Goal: Task Accomplishment & Management: Manage account settings

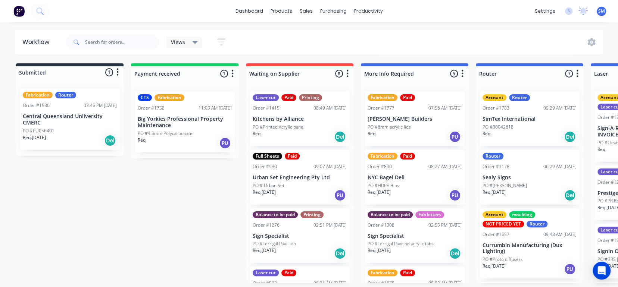
click at [81, 42] on span at bounding box center [75, 42] width 19 height 15
click at [102, 42] on input "text" at bounding box center [122, 42] width 74 height 15
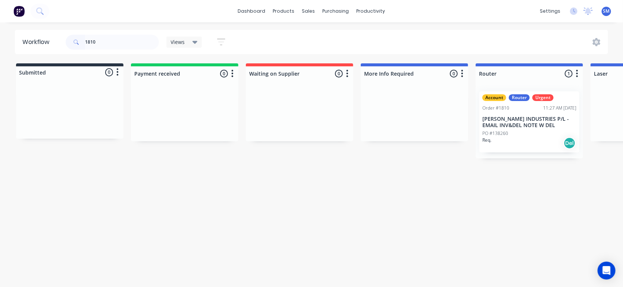
click at [524, 127] on p "[PERSON_NAME] INDUSTRIES P/L - EMAIL INV&DEL NOTE W DEL" at bounding box center [530, 122] width 94 height 13
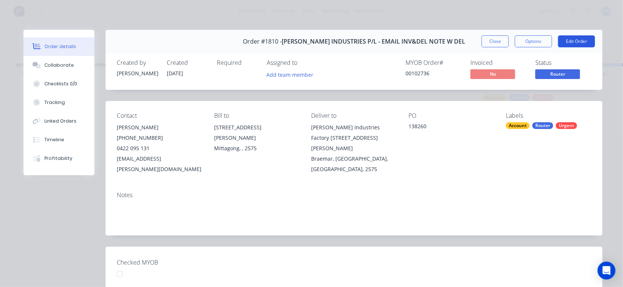
click at [567, 43] on button "Edit Order" at bounding box center [576, 41] width 37 height 12
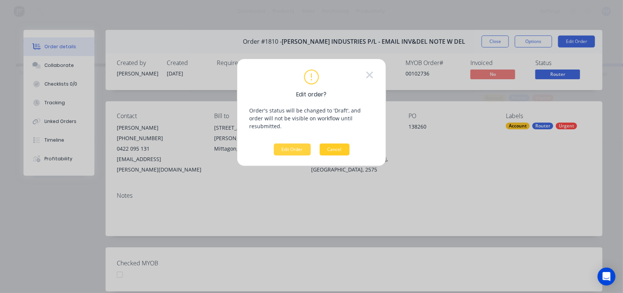
click at [342, 143] on button "Cancel" at bounding box center [335, 149] width 30 height 12
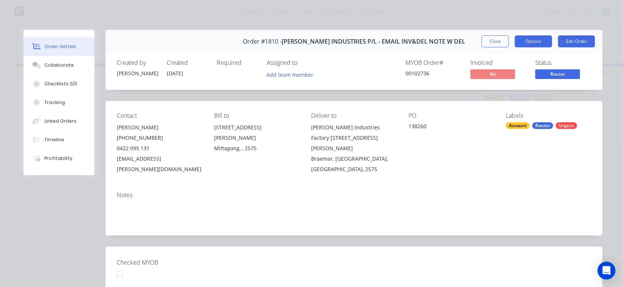
click at [516, 40] on button "Options" at bounding box center [533, 41] width 37 height 12
click at [234, 114] on div "Bill to" at bounding box center [256, 115] width 85 height 7
click at [530, 36] on button "Options" at bounding box center [533, 41] width 37 height 12
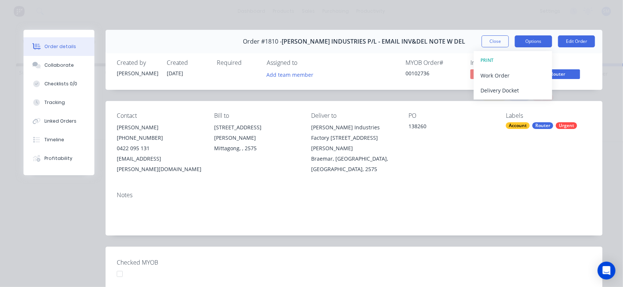
click at [542, 41] on button "Options" at bounding box center [533, 41] width 37 height 12
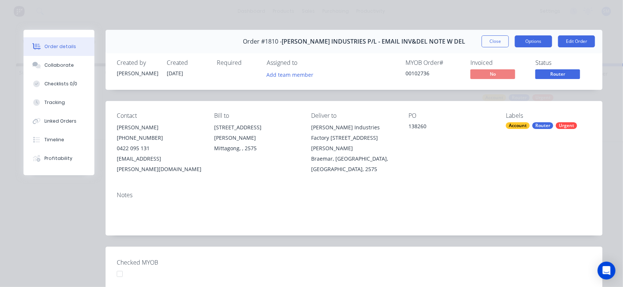
click at [537, 41] on button "Options" at bounding box center [533, 41] width 37 height 12
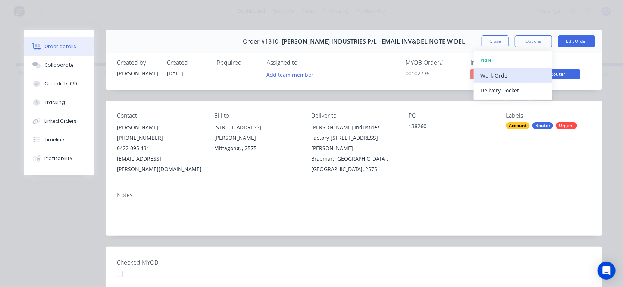
click at [499, 77] on div "Work Order" at bounding box center [513, 75] width 65 height 11
click at [470, 169] on div "Contact [PERSON_NAME] [PHONE_NUMBER] [EMAIL_ADDRESS][PERSON_NAME][DOMAIN_NAME] …" at bounding box center [354, 143] width 497 height 85
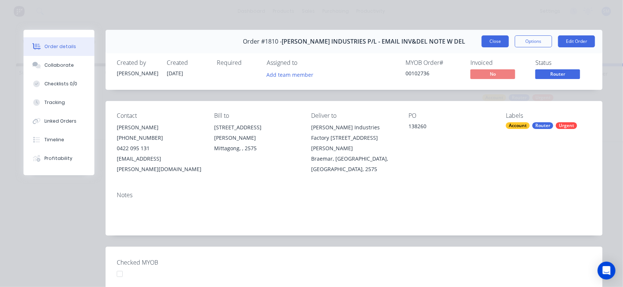
click at [501, 39] on button "Close" at bounding box center [495, 41] width 27 height 12
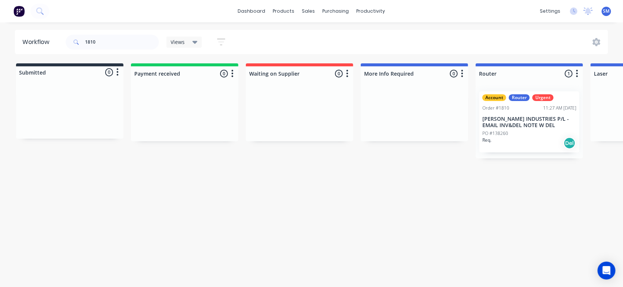
click at [508, 127] on p "[PERSON_NAME] INDUSTRIES P/L - EMAIL INV&DEL NOTE W DEL" at bounding box center [530, 122] width 94 height 13
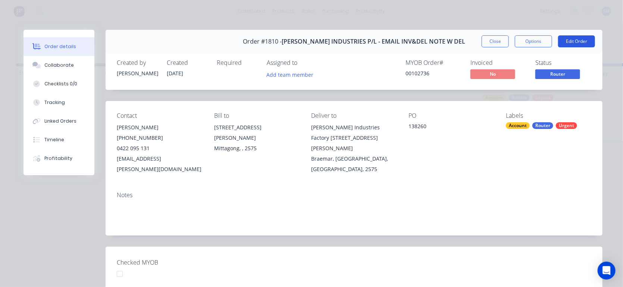
click at [562, 44] on button "Edit Order" at bounding box center [576, 41] width 37 height 12
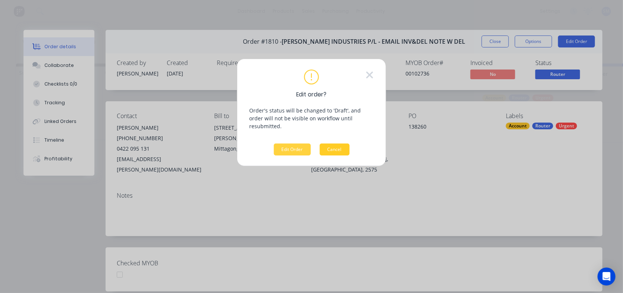
click at [334, 143] on button "Cancel" at bounding box center [335, 149] width 30 height 12
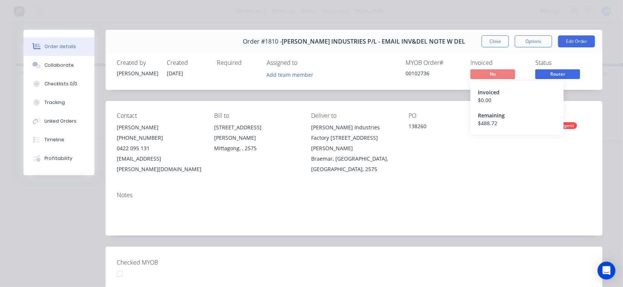
click at [494, 74] on span "No" at bounding box center [493, 73] width 45 height 9
click at [487, 90] on div "Invoiced" at bounding box center [517, 92] width 78 height 8
click at [482, 97] on div "$ 0.00" at bounding box center [517, 100] width 78 height 8
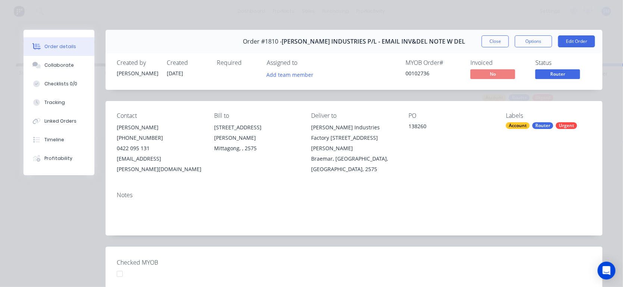
click at [451, 49] on div "Order #1810 - [PERSON_NAME] INDUSTRIES P/L - EMAIL INV&DEL NOTE W [PERSON_NAME]…" at bounding box center [354, 42] width 497 height 24
drag, startPoint x: 517, startPoint y: 143, endPoint x: 497, endPoint y: 149, distance: 21.5
click at [497, 149] on div "Contact [PERSON_NAME] [PHONE_NUMBER] [EMAIL_ADDRESS][PERSON_NAME][DOMAIN_NAME] …" at bounding box center [354, 143] width 497 height 85
click at [510, 115] on div "Labels" at bounding box center [548, 115] width 85 height 7
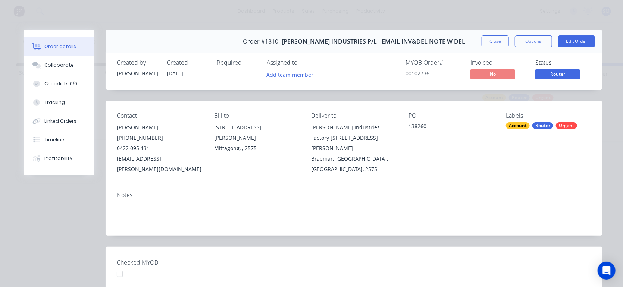
click at [535, 144] on div "Labels Account Router Urgent" at bounding box center [548, 143] width 85 height 62
click at [555, 131] on div "Labels Account Router Urgent" at bounding box center [548, 143] width 85 height 62
click at [542, 62] on div "Status" at bounding box center [564, 62] width 56 height 7
drag, startPoint x: 564, startPoint y: 73, endPoint x: 572, endPoint y: 134, distance: 61.8
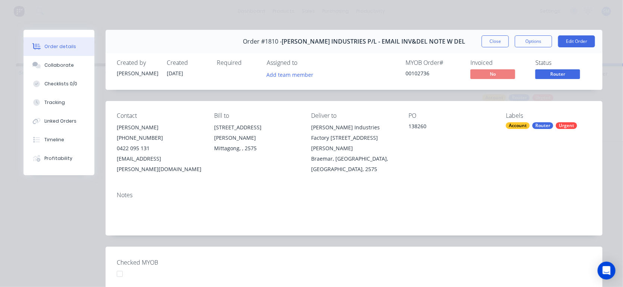
click at [572, 134] on div "Labels Account Router Urgent" at bounding box center [548, 143] width 85 height 62
drag, startPoint x: 562, startPoint y: 148, endPoint x: 578, endPoint y: 151, distance: 15.9
click at [578, 151] on div "Labels Account Router Urgent" at bounding box center [548, 143] width 85 height 62
click at [501, 40] on button "Close" at bounding box center [495, 41] width 27 height 12
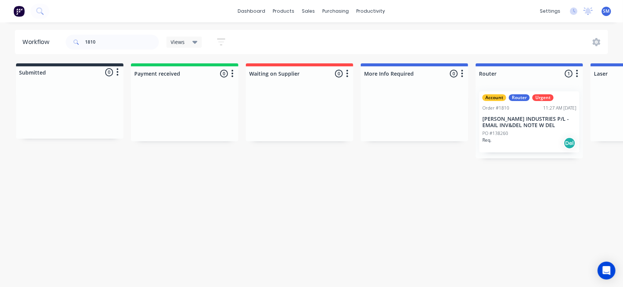
click at [579, 72] on button "button" at bounding box center [577, 73] width 9 height 9
click at [525, 185] on div "Workflow 1810 Views Save new view None (Default) edit Ready for Pick Up edit Sh…" at bounding box center [309, 151] width 618 height 243
drag, startPoint x: 102, startPoint y: 41, endPoint x: 82, endPoint y: 42, distance: 19.8
click at [82, 42] on div "1810" at bounding box center [112, 42] width 93 height 15
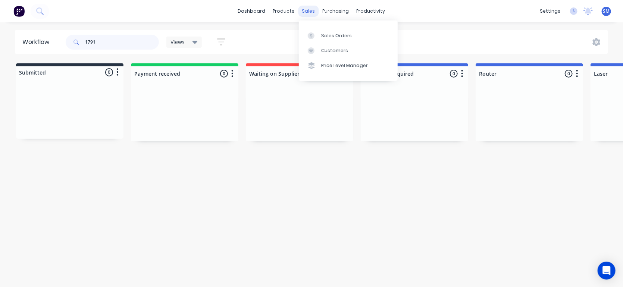
type input "1791"
click at [310, 11] on div "sales" at bounding box center [309, 11] width 21 height 11
click at [329, 32] on div "Sales Orders" at bounding box center [336, 35] width 31 height 7
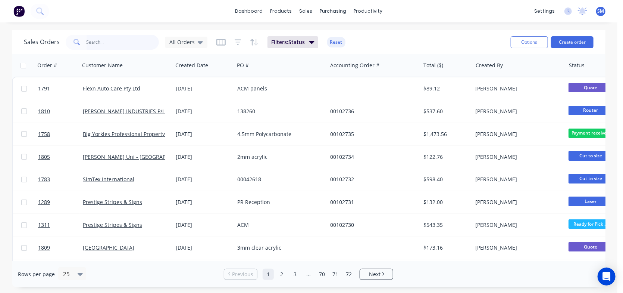
click at [117, 43] on input "text" at bounding box center [123, 42] width 73 height 15
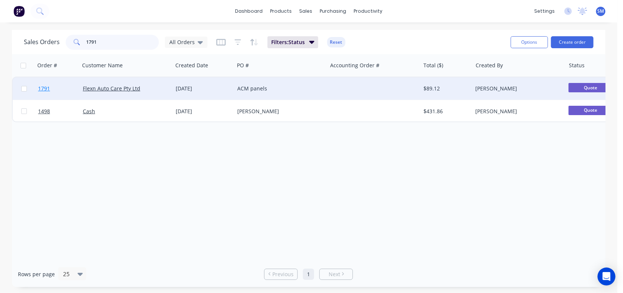
type input "1791"
click at [42, 85] on span "1791" at bounding box center [44, 88] width 12 height 7
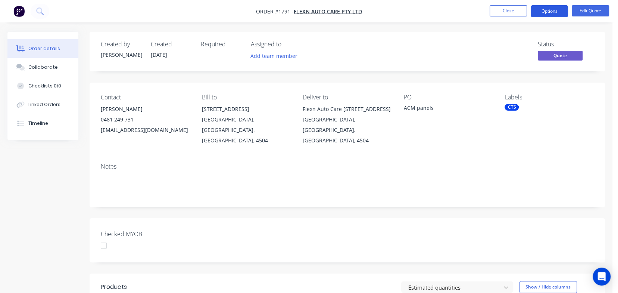
click at [554, 15] on button "Options" at bounding box center [549, 11] width 37 height 12
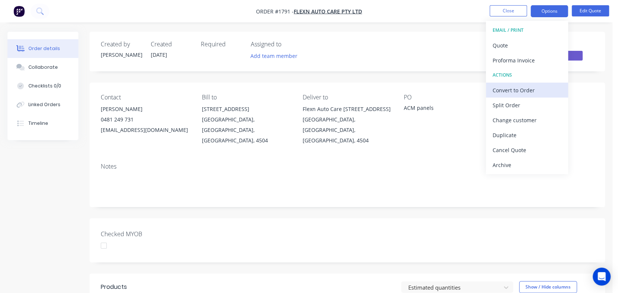
click at [504, 88] on div "Convert to Order" at bounding box center [527, 90] width 69 height 11
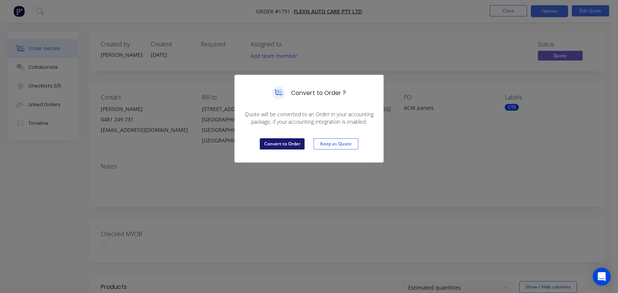
click at [277, 145] on button "Convert to Order" at bounding box center [282, 143] width 45 height 11
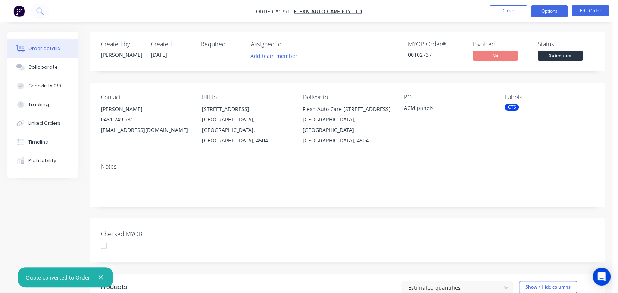
click at [558, 13] on button "Options" at bounding box center [549, 11] width 37 height 12
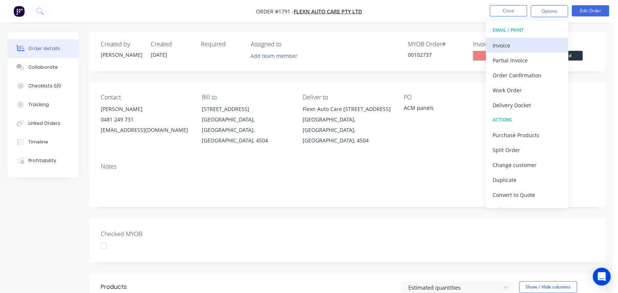
click at [510, 46] on div "Invoice" at bounding box center [527, 45] width 69 height 11
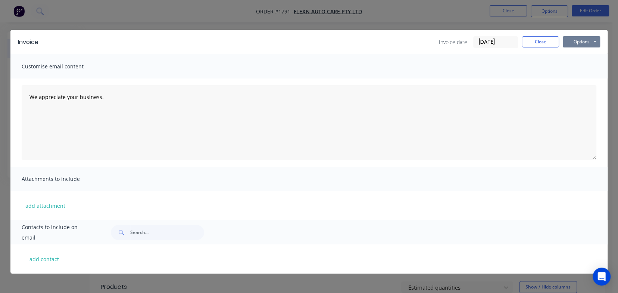
click at [580, 39] on button "Options" at bounding box center [581, 41] width 37 height 11
click at [580, 64] on button "Print" at bounding box center [587, 67] width 48 height 12
click at [583, 45] on button "Options" at bounding box center [581, 41] width 37 height 11
click at [588, 66] on button "Print" at bounding box center [587, 67] width 48 height 12
click at [544, 41] on button "Close" at bounding box center [540, 41] width 37 height 11
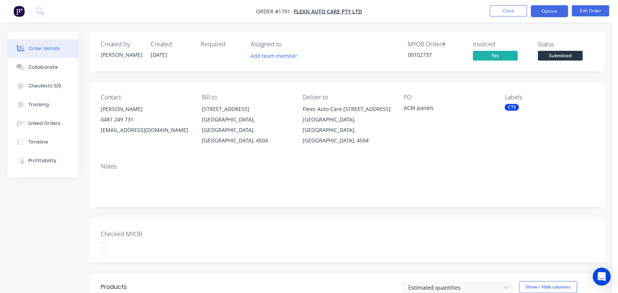
click at [550, 10] on button "Options" at bounding box center [549, 11] width 37 height 12
click at [436, 149] on div "Contact [PERSON_NAME] [PHONE_NUMBER] [EMAIL_ADDRESS][DOMAIN_NAME] Bill to [STRE…" at bounding box center [347, 119] width 515 height 74
click at [555, 10] on button "Options" at bounding box center [549, 11] width 37 height 12
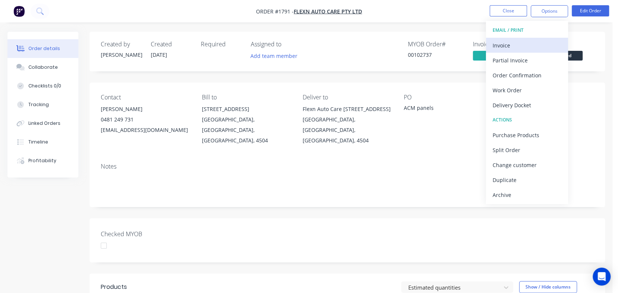
click at [511, 46] on div "Invoice" at bounding box center [527, 45] width 69 height 11
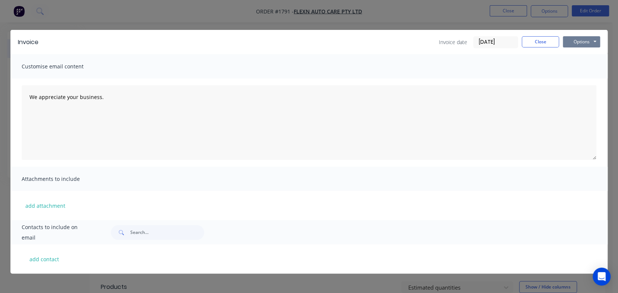
click at [575, 39] on button "Options" at bounding box center [581, 41] width 37 height 11
click at [578, 65] on button "Print" at bounding box center [587, 67] width 48 height 12
click at [527, 43] on button "Close" at bounding box center [540, 41] width 37 height 11
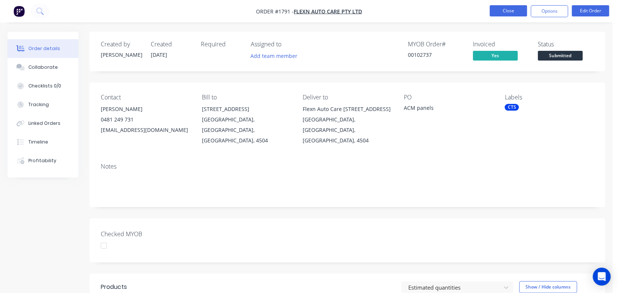
click at [516, 12] on button "Close" at bounding box center [508, 10] width 37 height 11
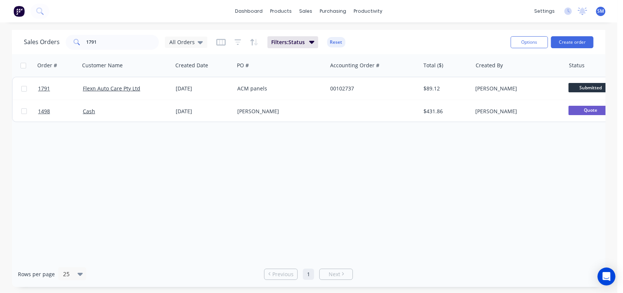
click at [71, 9] on div "dashboard products sales purchasing productivity dashboard products Product Cat…" at bounding box center [309, 11] width 618 height 22
click at [69, 8] on div "dashboard products sales purchasing productivity dashboard products Product Cat…" at bounding box center [309, 11] width 618 height 22
drag, startPoint x: 103, startPoint y: 39, endPoint x: 81, endPoint y: 42, distance: 21.8
click at [81, 42] on div "1791" at bounding box center [112, 42] width 93 height 15
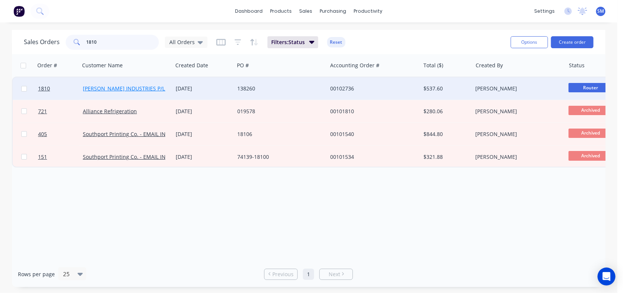
type input "1810"
click at [132, 85] on link "[PERSON_NAME] INDUSTRIES P/L - EMAIL INV&DEL NOTE W DEL" at bounding box center [162, 88] width 158 height 7
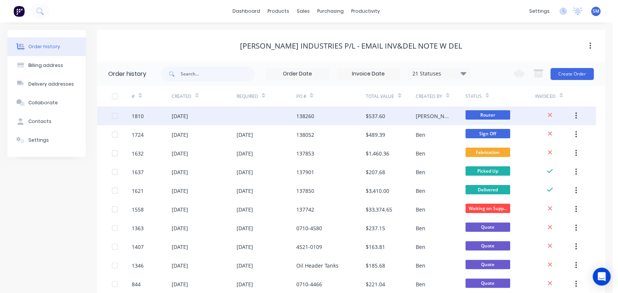
click at [188, 115] on div "[DATE]" at bounding box center [180, 116] width 16 height 8
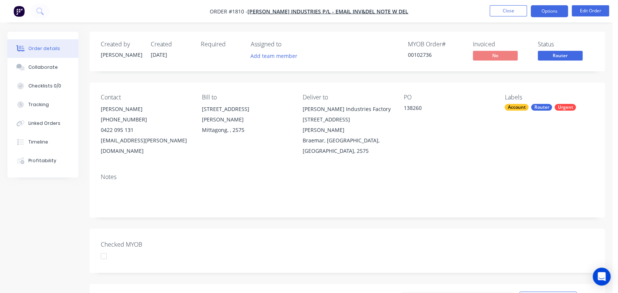
click at [548, 11] on button "Options" at bounding box center [549, 11] width 37 height 12
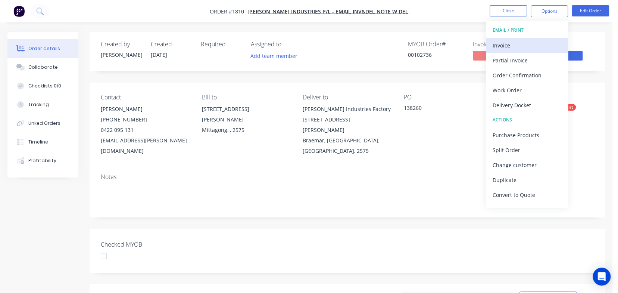
click at [511, 42] on div "Invoice" at bounding box center [527, 45] width 69 height 11
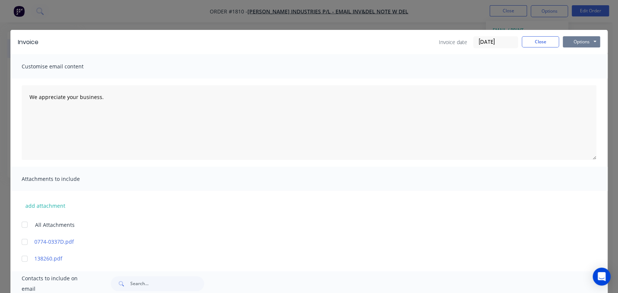
click at [587, 41] on button "Options" at bounding box center [581, 41] width 37 height 11
click at [573, 68] on button "Print" at bounding box center [587, 67] width 48 height 12
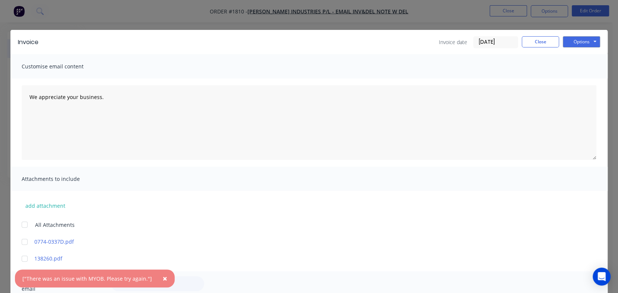
click at [163, 278] on span "×" at bounding box center [165, 278] width 4 height 10
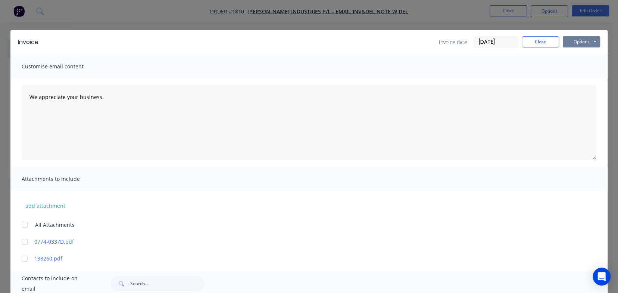
click at [582, 41] on button "Options" at bounding box center [581, 41] width 37 height 11
click at [577, 66] on button "Print" at bounding box center [587, 67] width 48 height 12
click at [535, 44] on button "Close" at bounding box center [540, 41] width 37 height 11
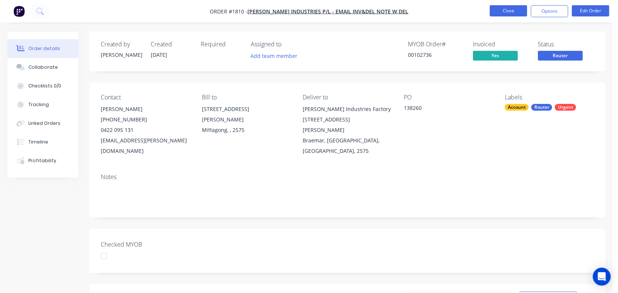
click at [505, 12] on button "Close" at bounding box center [508, 10] width 37 height 11
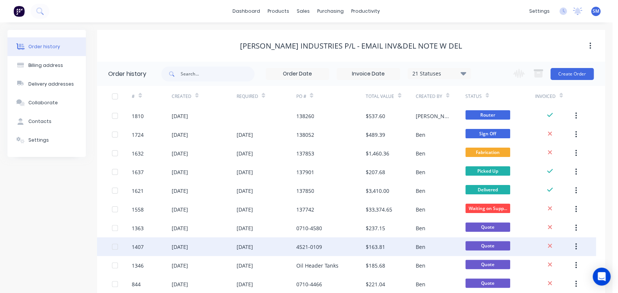
scroll to position [37, 0]
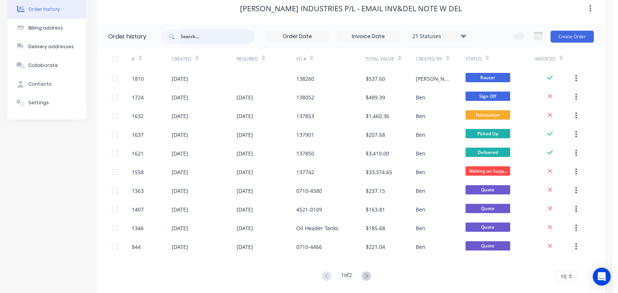
click at [183, 34] on input "text" at bounding box center [218, 36] width 74 height 15
type input "1809"
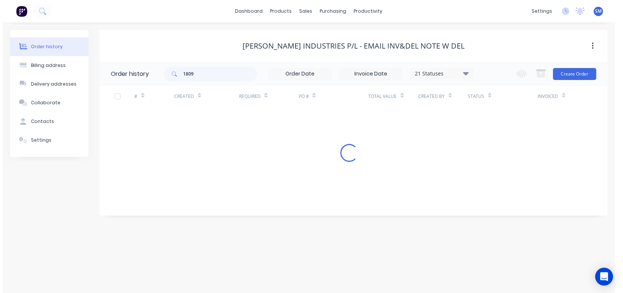
scroll to position [0, 0]
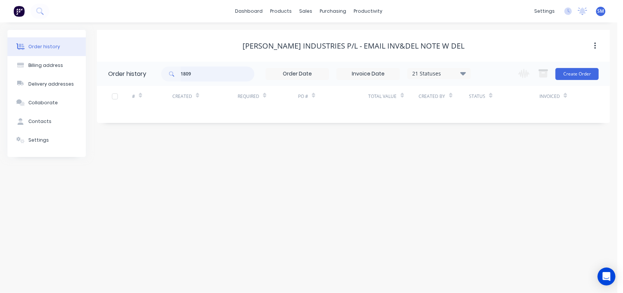
click at [218, 75] on input "1809" at bounding box center [218, 73] width 74 height 15
click at [181, 167] on div "Order history Billing address Delivery addresses Collaborate Contacts Settings …" at bounding box center [309, 157] width 618 height 270
drag, startPoint x: 203, startPoint y: 156, endPoint x: 202, endPoint y: 152, distance: 4.6
click at [203, 154] on div "[PERSON_NAME] INDUSTRIES P/L - EMAIL INV&DEL NOTE W DEL Order history 1809 21 S…" at bounding box center [353, 93] width 513 height 127
click at [51, 13] on div "dashboard products sales purchasing productivity dashboard products Product Cat…" at bounding box center [309, 11] width 618 height 22
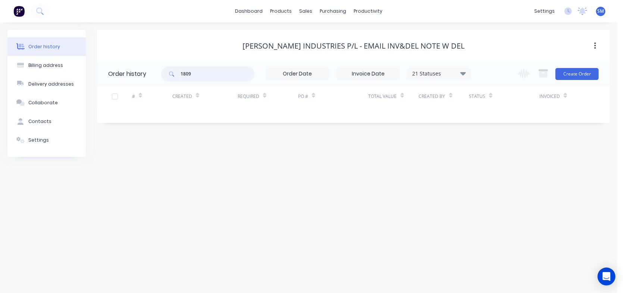
drag, startPoint x: 194, startPoint y: 75, endPoint x: 168, endPoint y: 65, distance: 27.7
click at [168, 65] on div "1809 21 Statuses Invoice Status Invoiced Not Invoiced Partial Order Status All …" at bounding box center [316, 74] width 310 height 24
click at [34, 43] on button "Order history" at bounding box center [46, 46] width 78 height 19
click at [43, 47] on div "Order history" at bounding box center [44, 46] width 32 height 7
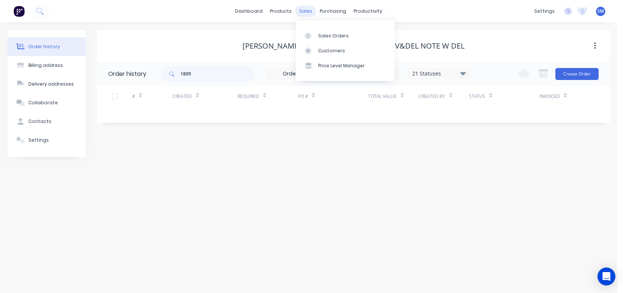
click at [303, 6] on div "sales" at bounding box center [306, 11] width 21 height 11
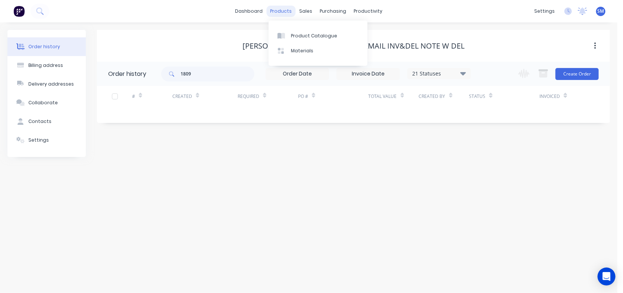
drag, startPoint x: 287, startPoint y: 9, endPoint x: 294, endPoint y: 10, distance: 6.4
click at [290, 9] on div "products" at bounding box center [280, 11] width 29 height 11
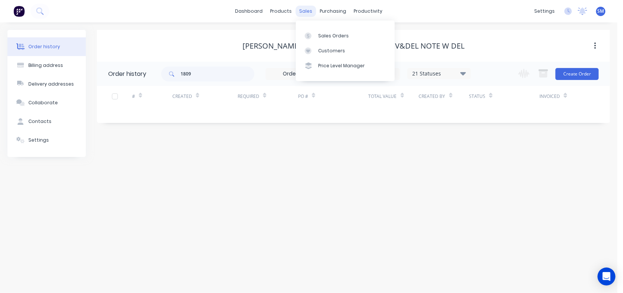
click at [304, 10] on div "sales" at bounding box center [306, 11] width 21 height 11
click at [332, 33] on div "Sales Orders" at bounding box center [333, 35] width 31 height 7
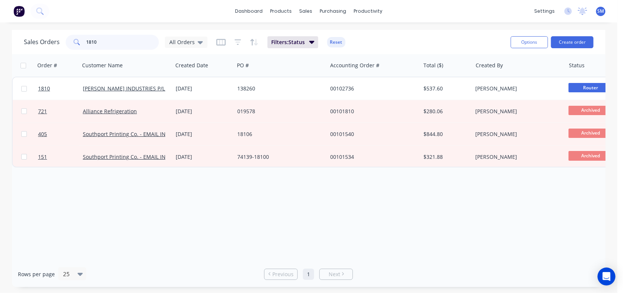
drag, startPoint x: 109, startPoint y: 46, endPoint x: 83, endPoint y: 46, distance: 25.4
click at [83, 46] on div "1810" at bounding box center [112, 42] width 93 height 15
type input "1809"
